Goal: Obtain resource: Obtain resource

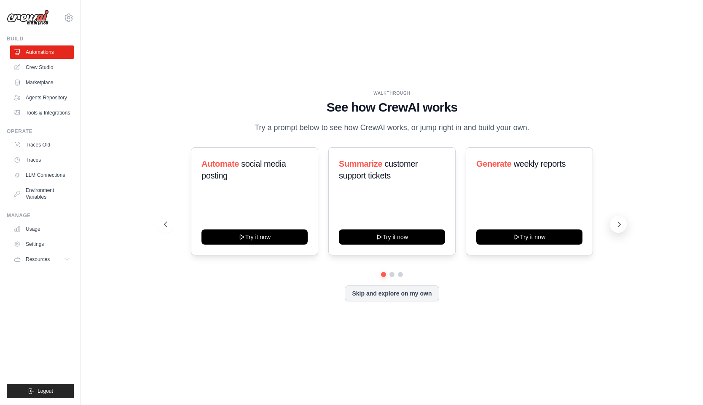
click at [618, 229] on icon at bounding box center [619, 224] width 8 height 8
click at [43, 66] on link "Crew Studio" at bounding box center [43, 67] width 64 height 13
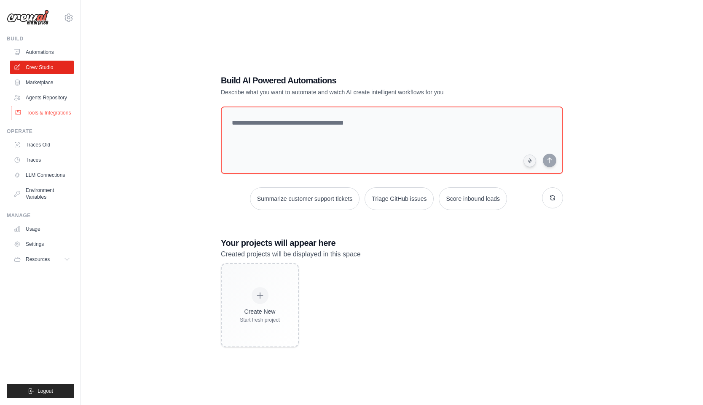
click at [40, 116] on link "Tools & Integrations" at bounding box center [43, 112] width 64 height 13
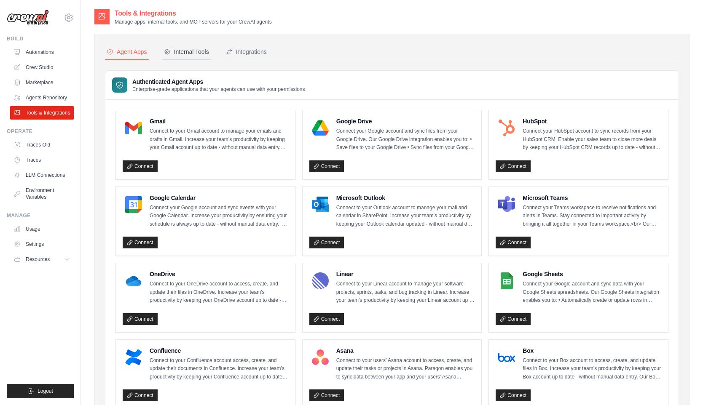
click at [189, 52] on div "Internal Tools" at bounding box center [186, 52] width 45 height 8
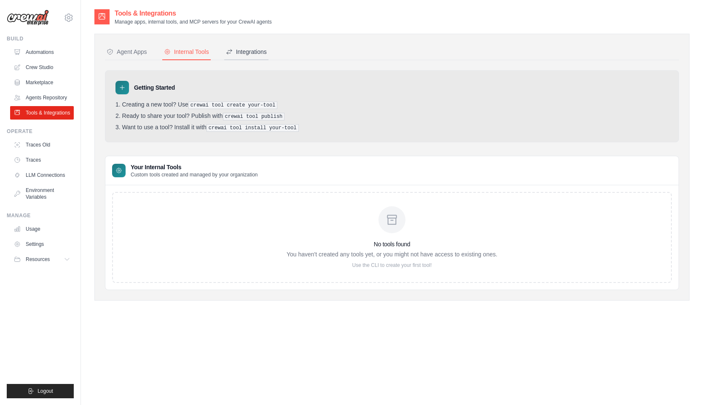
click at [254, 45] on button "Integrations" at bounding box center [246, 52] width 44 height 16
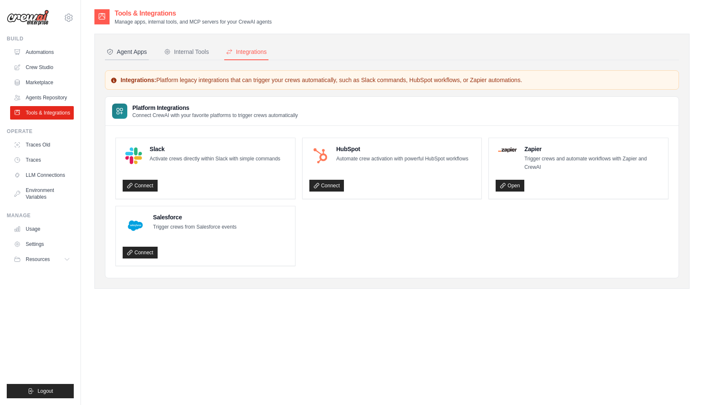
click at [142, 50] on div "Agent Apps" at bounding box center [127, 52] width 40 height 8
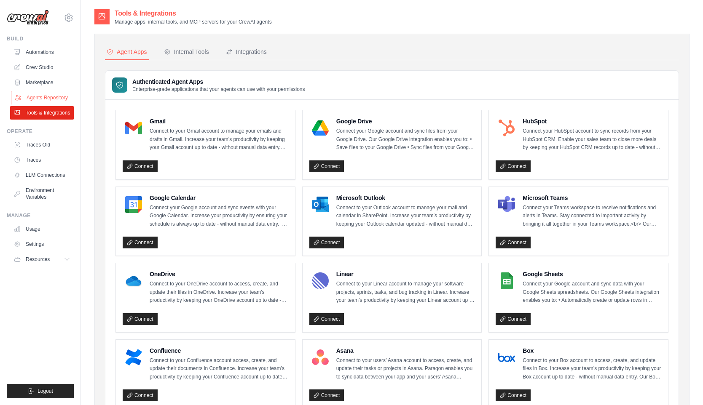
click at [42, 91] on link "Agents Repository" at bounding box center [43, 97] width 64 height 13
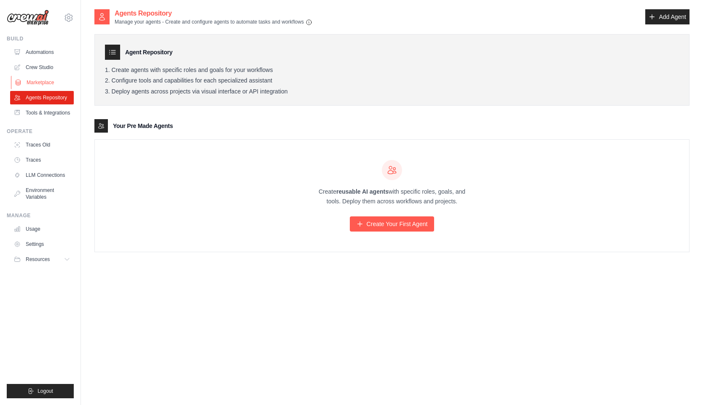
click at [41, 80] on link "Marketplace" at bounding box center [43, 82] width 64 height 13
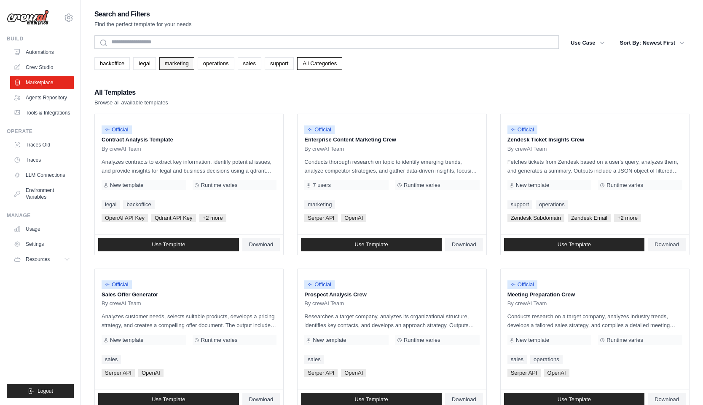
click at [178, 65] on link "marketing" at bounding box center [176, 63] width 35 height 13
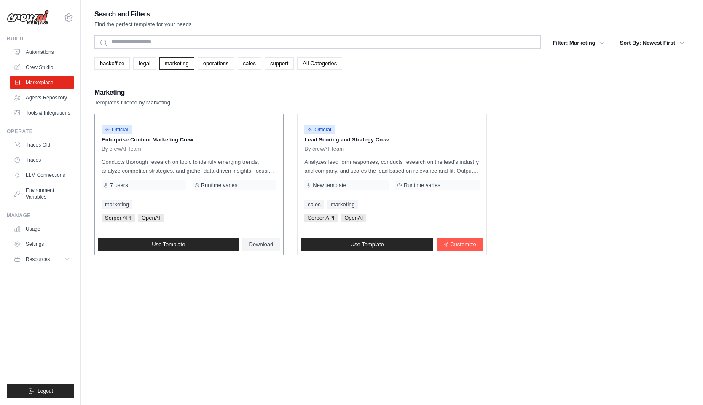
click at [176, 142] on p "Enterprise Content Marketing Crew" at bounding box center [189, 140] width 175 height 8
click at [131, 148] on span "By crewAI Team" at bounding box center [122, 149] width 40 height 7
click at [123, 137] on p "Enterprise Content Marketing Crew" at bounding box center [189, 140] width 175 height 8
click at [123, 187] on span "7 users" at bounding box center [119, 185] width 18 height 7
click at [126, 241] on link "Use Template" at bounding box center [168, 244] width 141 height 13
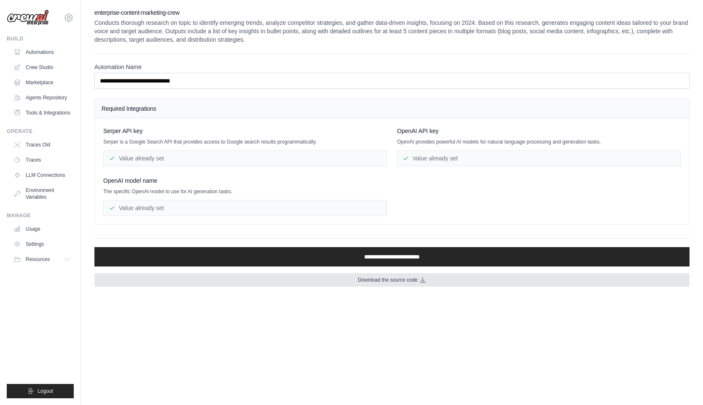
click at [345, 283] on link "Download the source code" at bounding box center [391, 279] width 595 height 13
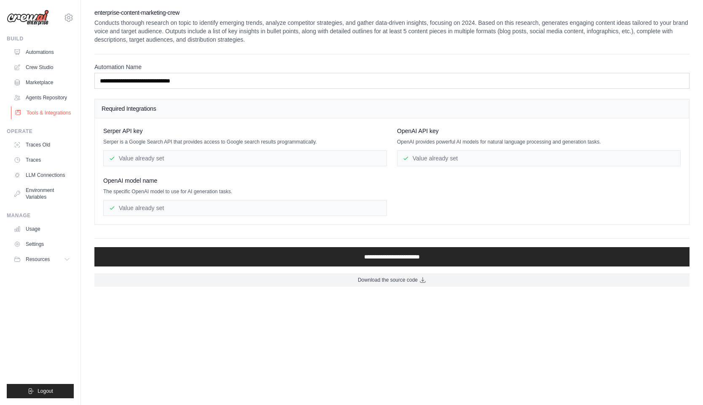
click at [37, 117] on link "Tools & Integrations" at bounding box center [43, 112] width 64 height 13
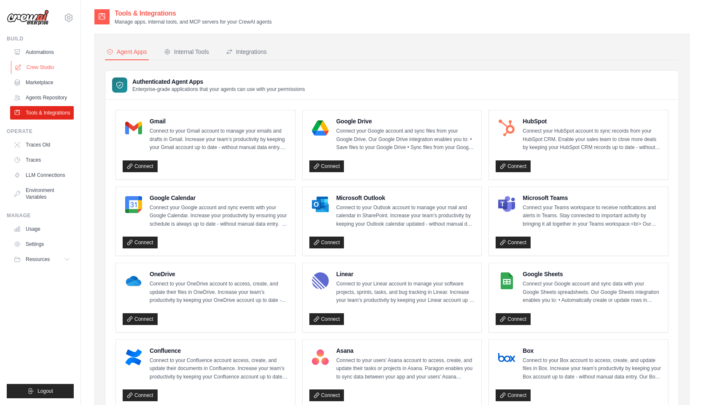
click at [36, 66] on link "Crew Studio" at bounding box center [43, 67] width 64 height 13
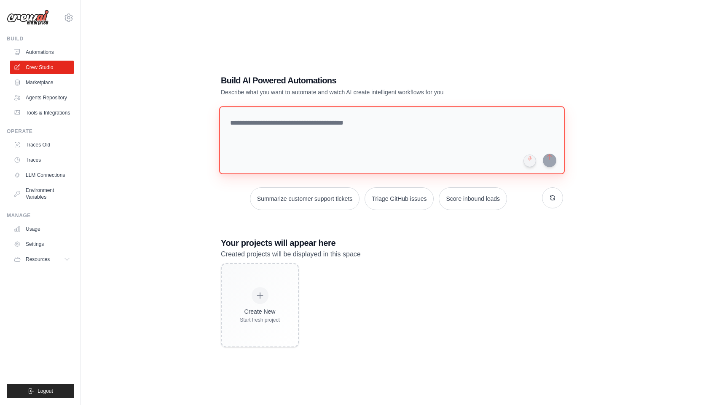
click at [295, 139] on textarea at bounding box center [391, 140] width 345 height 68
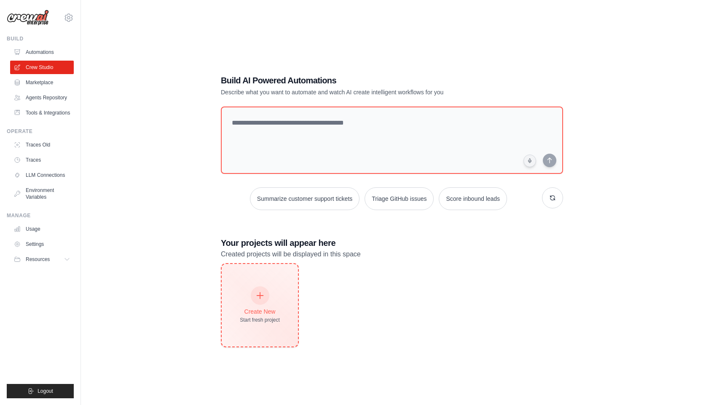
click at [264, 291] on icon at bounding box center [259, 295] width 9 height 9
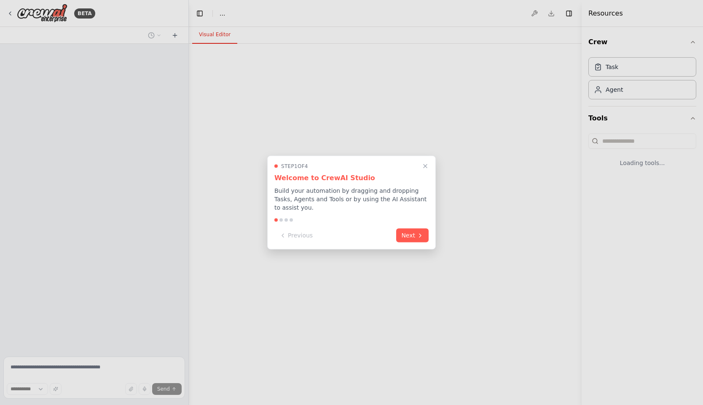
select select "****"
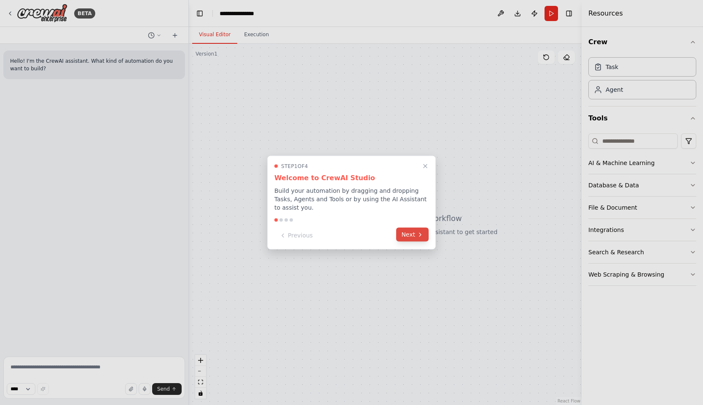
click at [418, 236] on icon at bounding box center [420, 234] width 7 height 7
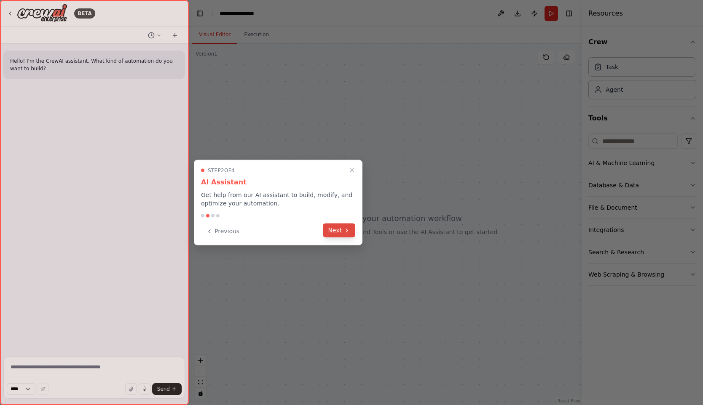
click at [335, 230] on button "Next" at bounding box center [339, 231] width 32 height 14
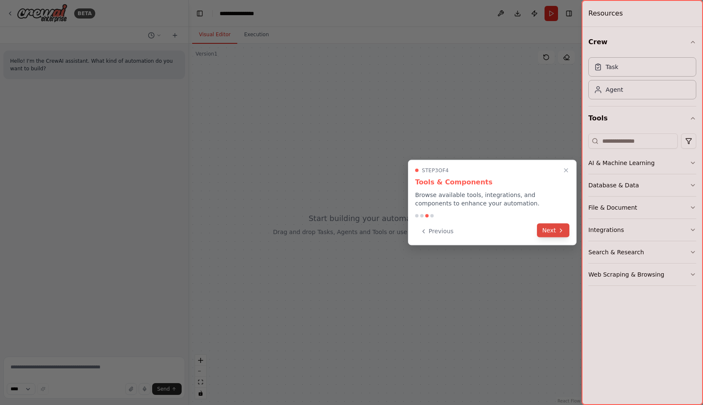
click at [543, 226] on button "Next" at bounding box center [553, 231] width 32 height 14
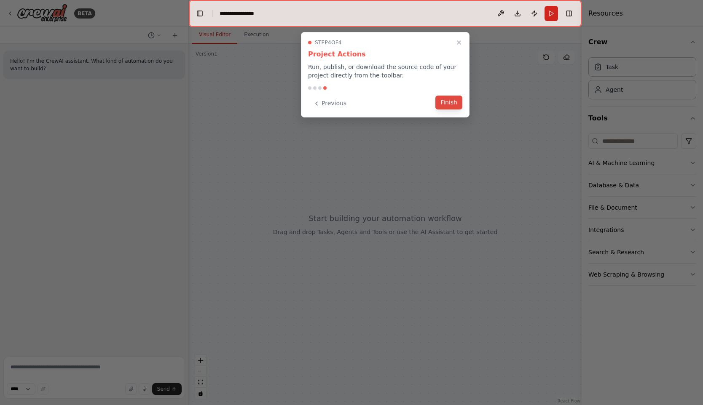
click at [453, 102] on button "Finish" at bounding box center [448, 103] width 27 height 14
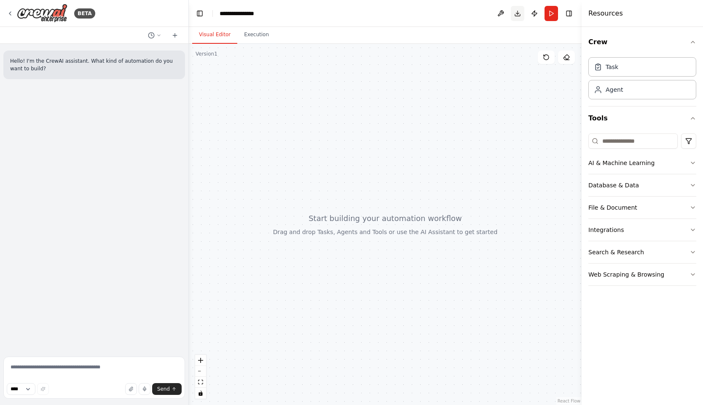
click at [516, 15] on button "Download" at bounding box center [517, 13] width 13 height 15
click at [71, 321] on div "Hello! I'm the CrewAI assistant. What kind of automation do you want to build?" at bounding box center [94, 199] width 188 height 310
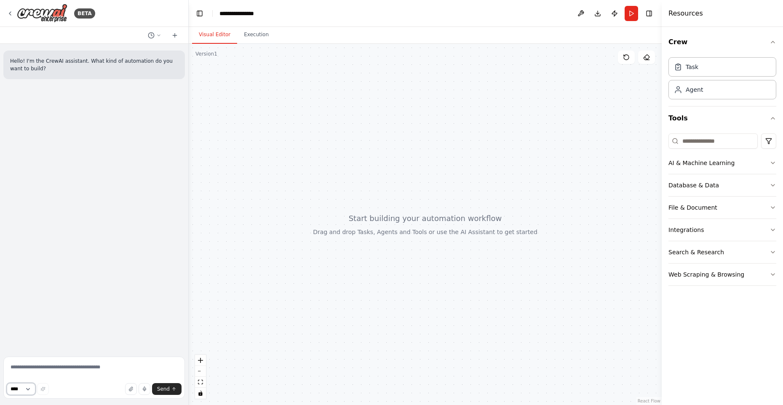
click at [19, 392] on select "****" at bounding box center [21, 389] width 29 height 12
click at [174, 38] on button at bounding box center [174, 35] width 13 height 10
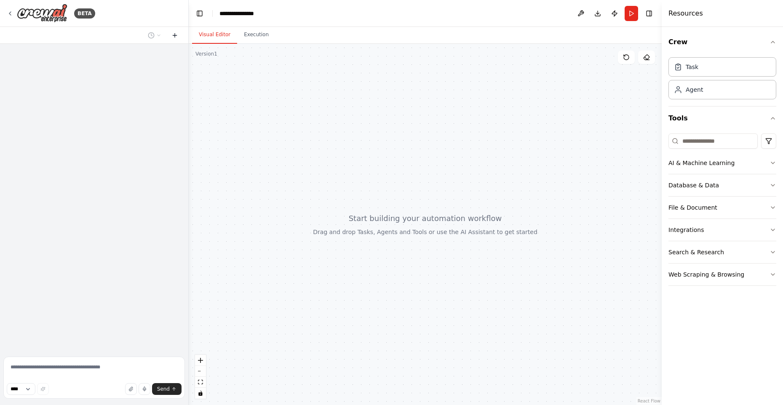
click at [174, 38] on button at bounding box center [174, 35] width 13 height 10
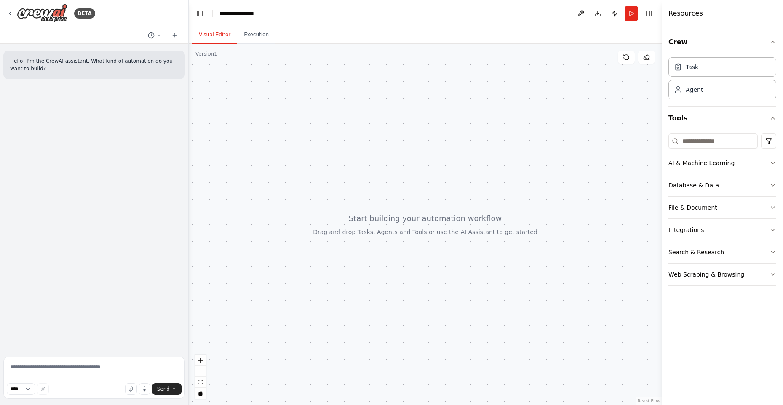
click at [126, 72] on p "Hello! I'm the CrewAI assistant. What kind of automation do you want to build?" at bounding box center [94, 64] width 168 height 15
click at [684, 230] on div "Integrations" at bounding box center [686, 230] width 35 height 8
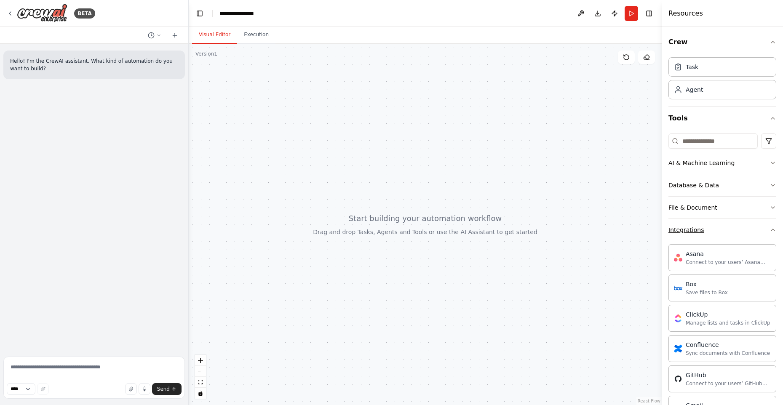
click at [684, 230] on div "Integrations" at bounding box center [686, 230] width 35 height 8
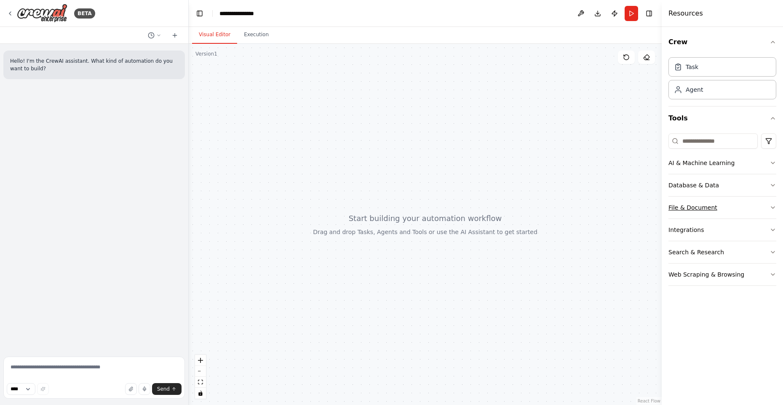
click at [691, 203] on button "File & Document" at bounding box center [723, 208] width 108 height 22
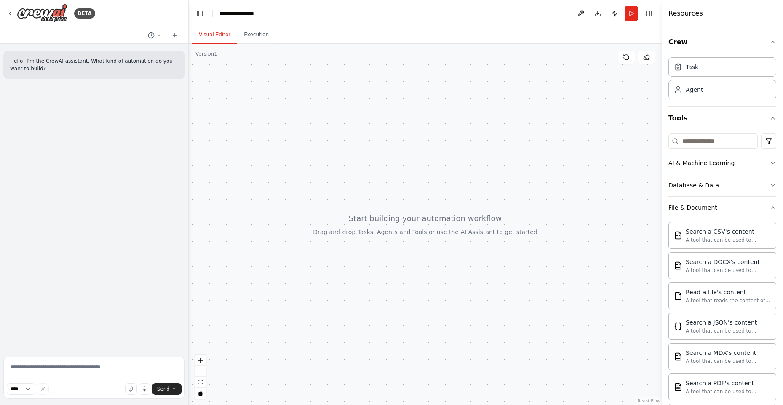
click at [690, 185] on div "Database & Data" at bounding box center [694, 185] width 51 height 8
